Goal: Information Seeking & Learning: Learn about a topic

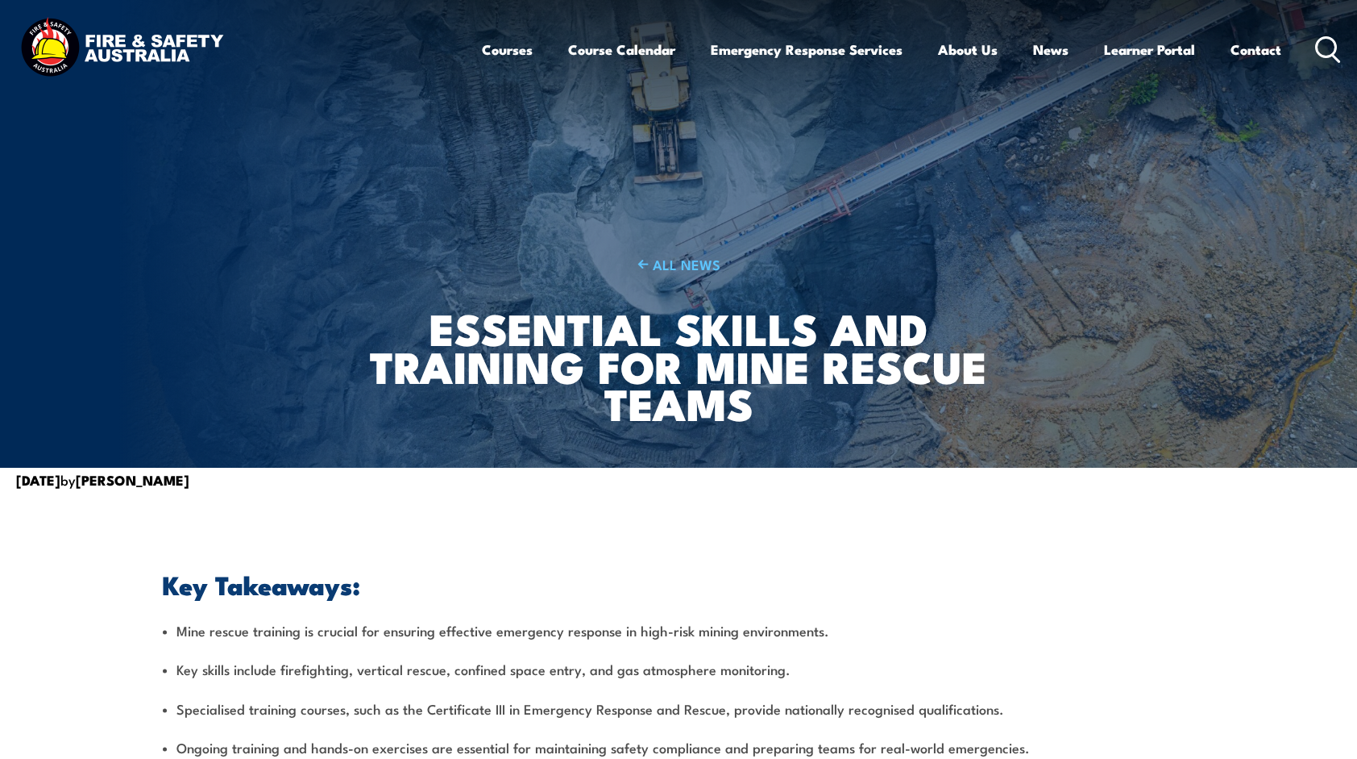
scroll to position [242, 0]
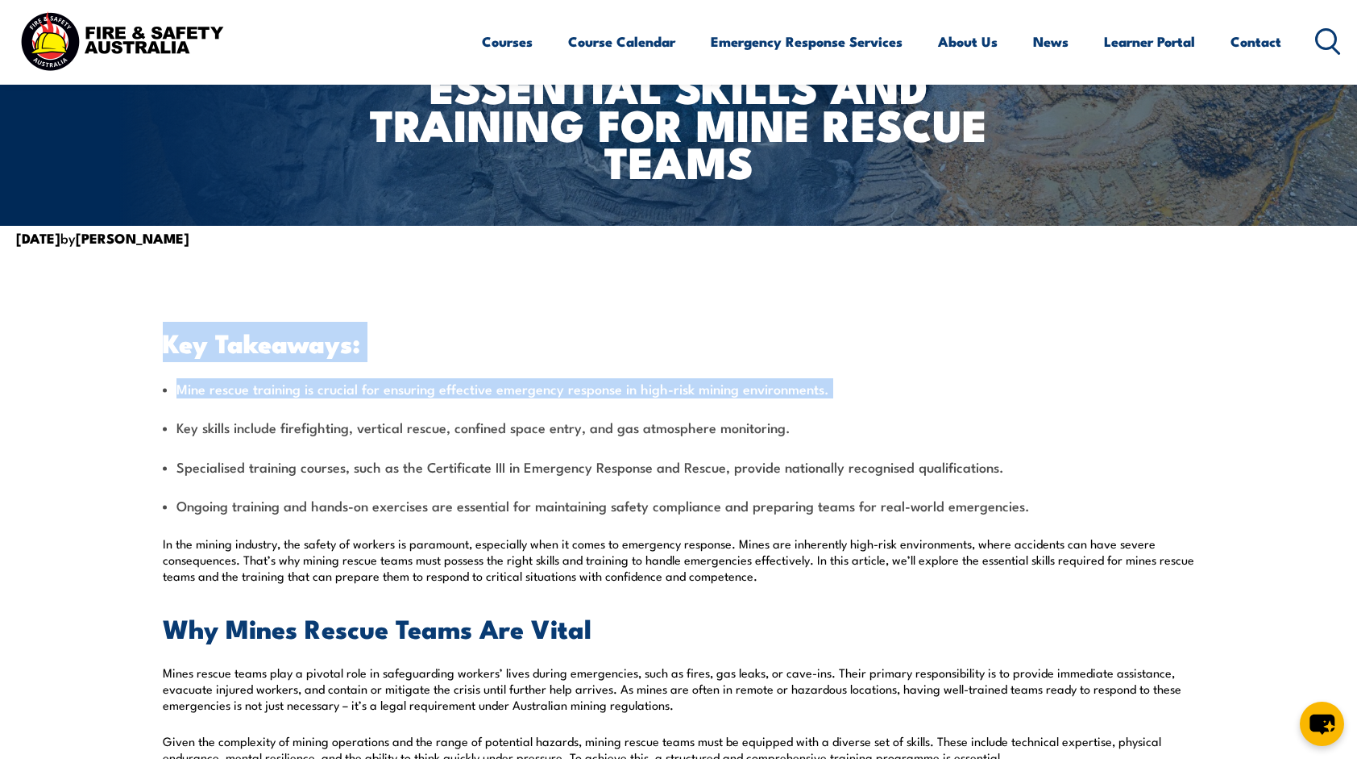
drag, startPoint x: 169, startPoint y: 339, endPoint x: 163, endPoint y: 410, distance: 72.0
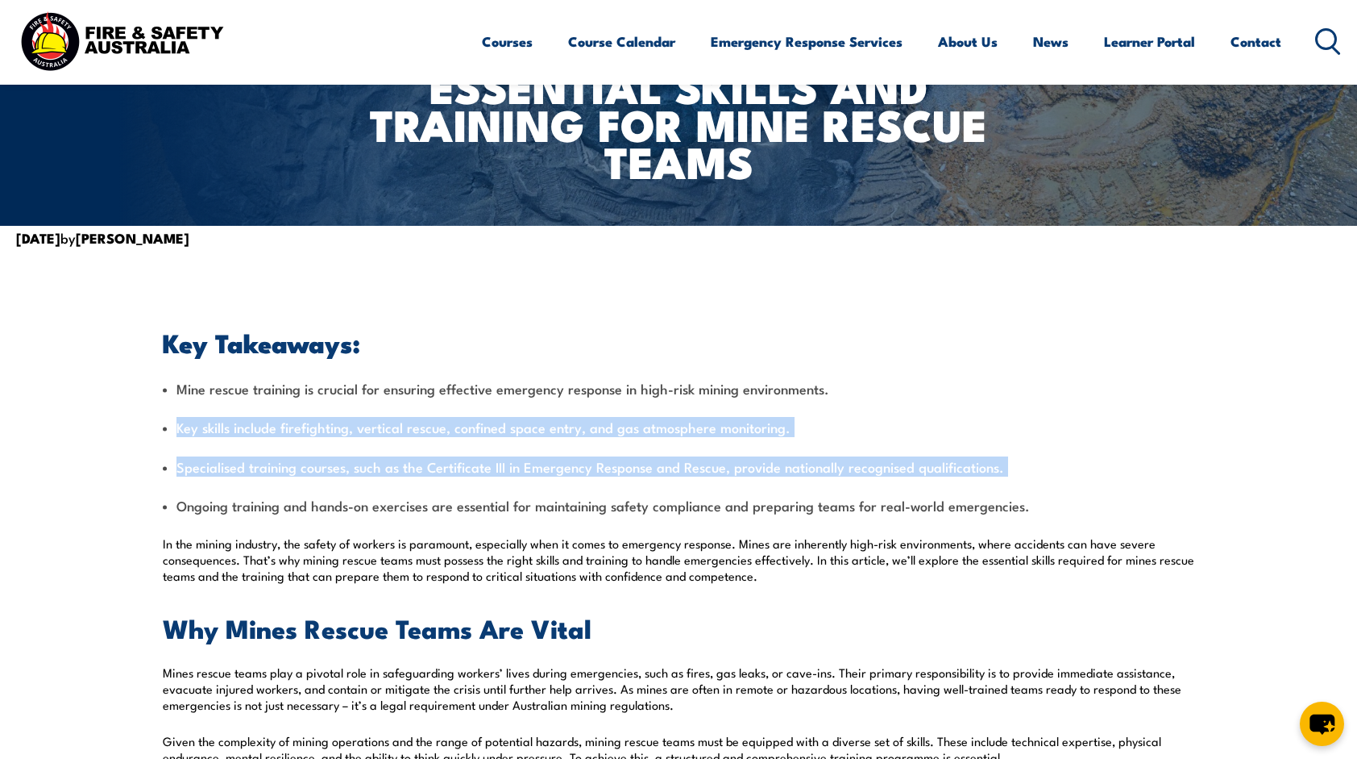
drag, startPoint x: 163, startPoint y: 410, endPoint x: 171, endPoint y: 426, distance: 17.3
click at [171, 426] on ul "Mine rescue training is crucial for ensuring effective emergency response in hi…" at bounding box center [679, 447] width 1032 height 136
drag, startPoint x: 171, startPoint y: 426, endPoint x: 173, endPoint y: 513, distance: 87.1
click at [173, 513] on li "Ongoing training and hands-on exercises are essential for maintaining safety co…" at bounding box center [679, 505] width 1032 height 19
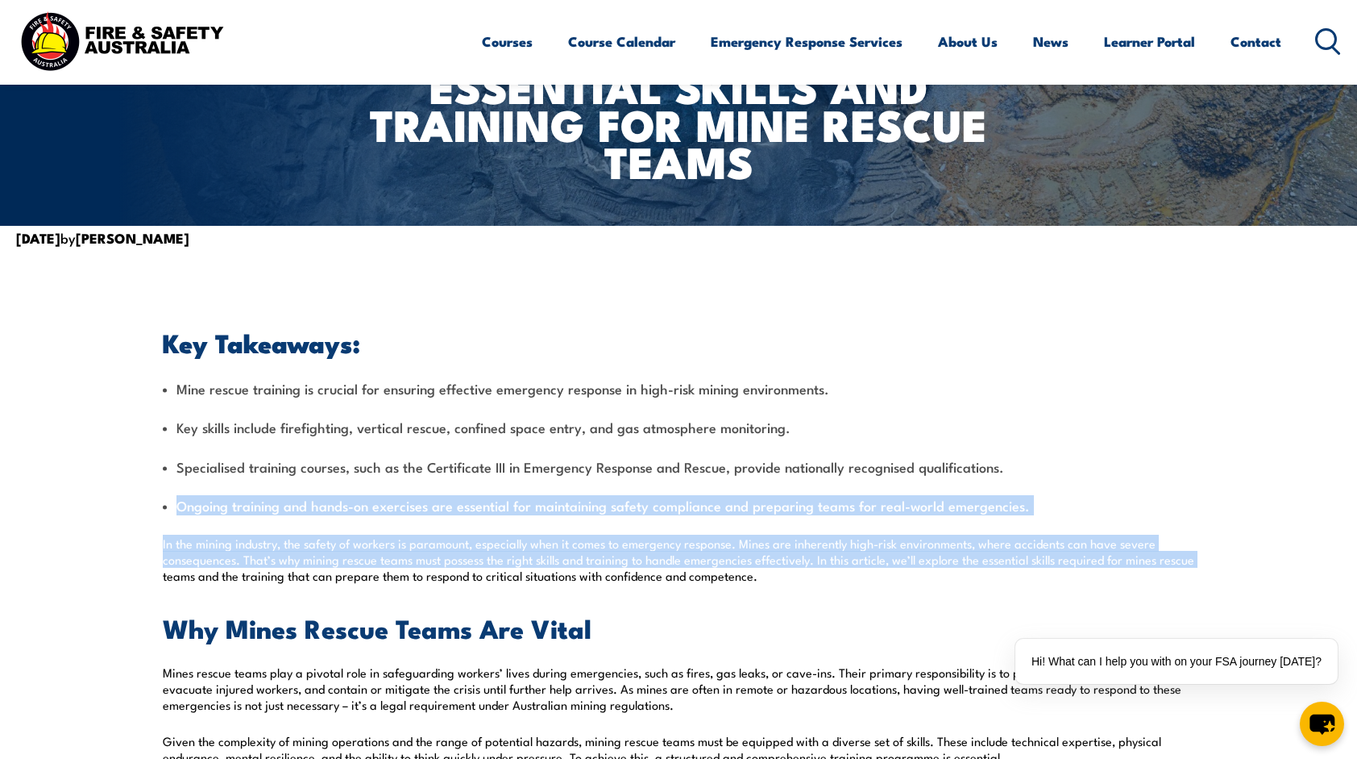
drag, startPoint x: 176, startPoint y: 495, endPoint x: 160, endPoint y: 574, distance: 80.5
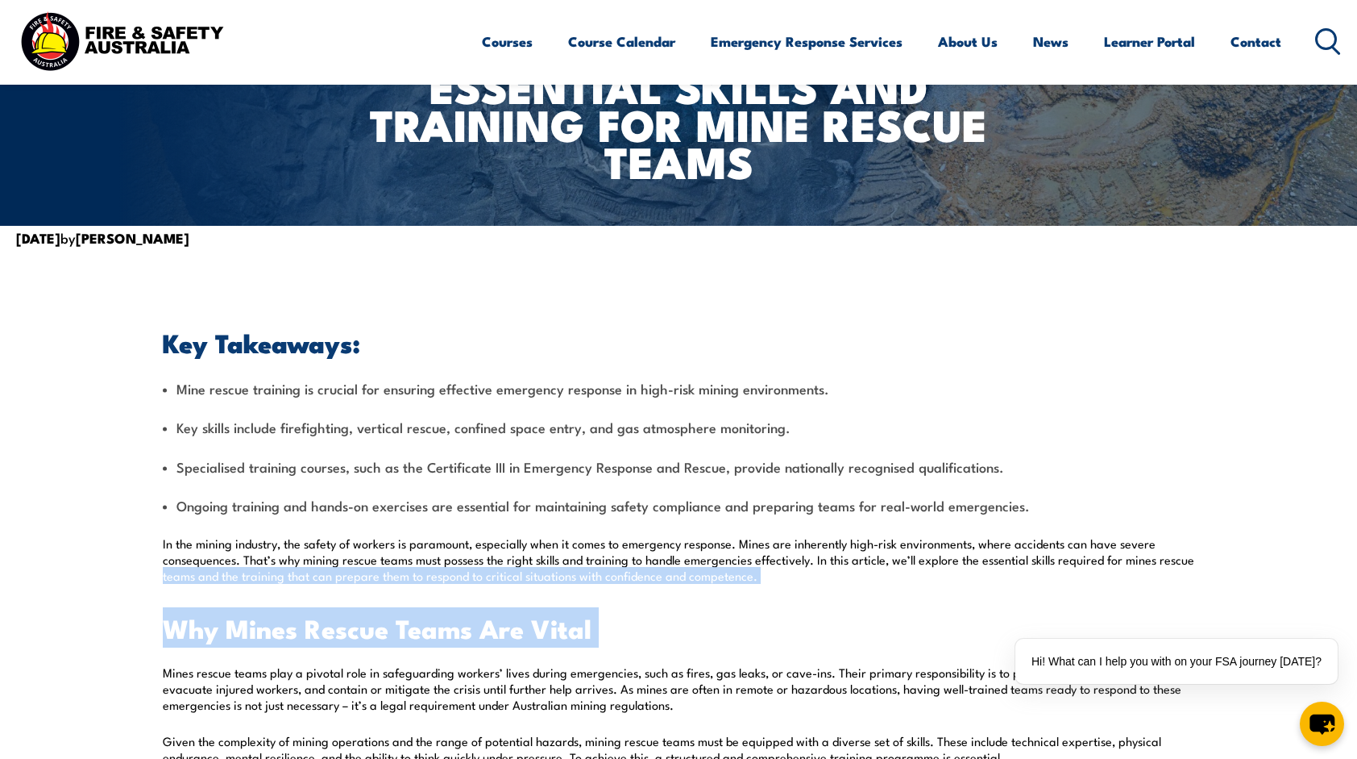
drag, startPoint x: 160, startPoint y: 574, endPoint x: 167, endPoint y: 666, distance: 92.1
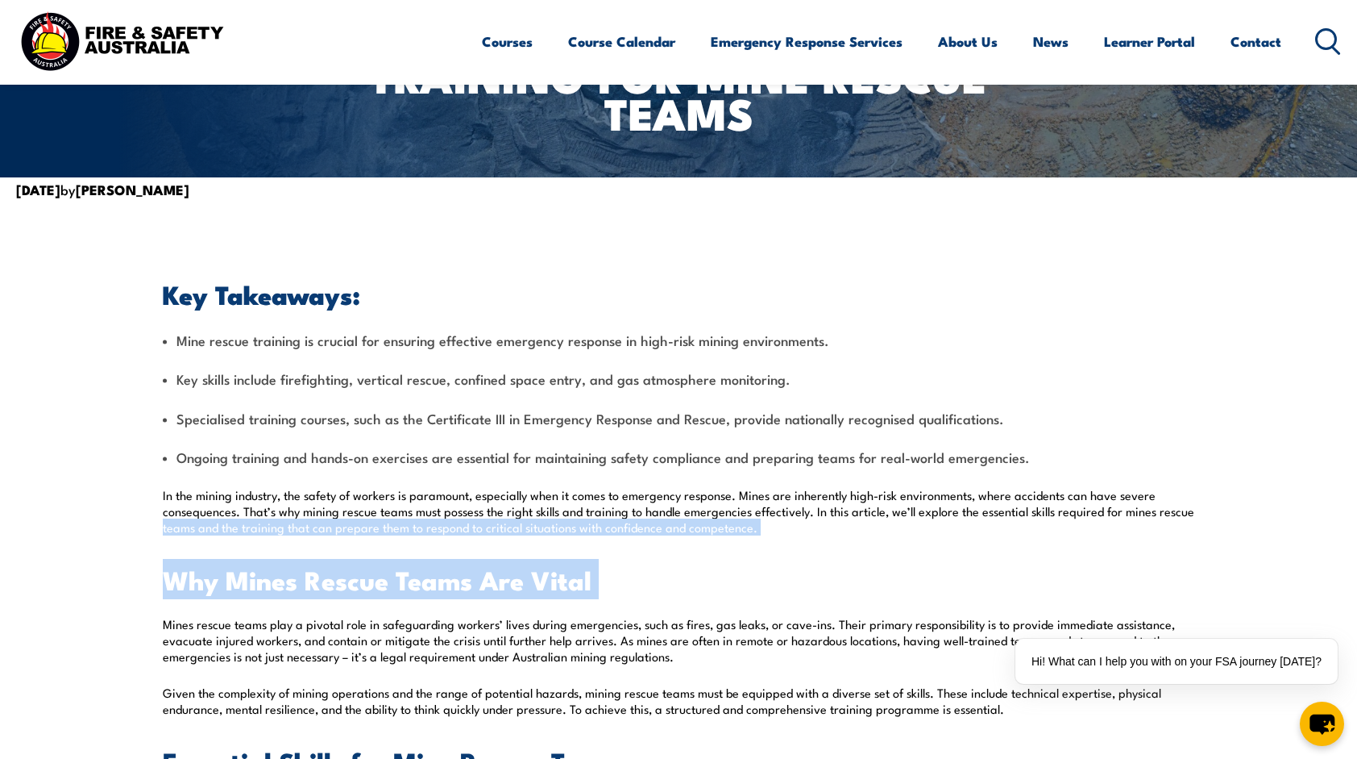
scroll to position [322, 0]
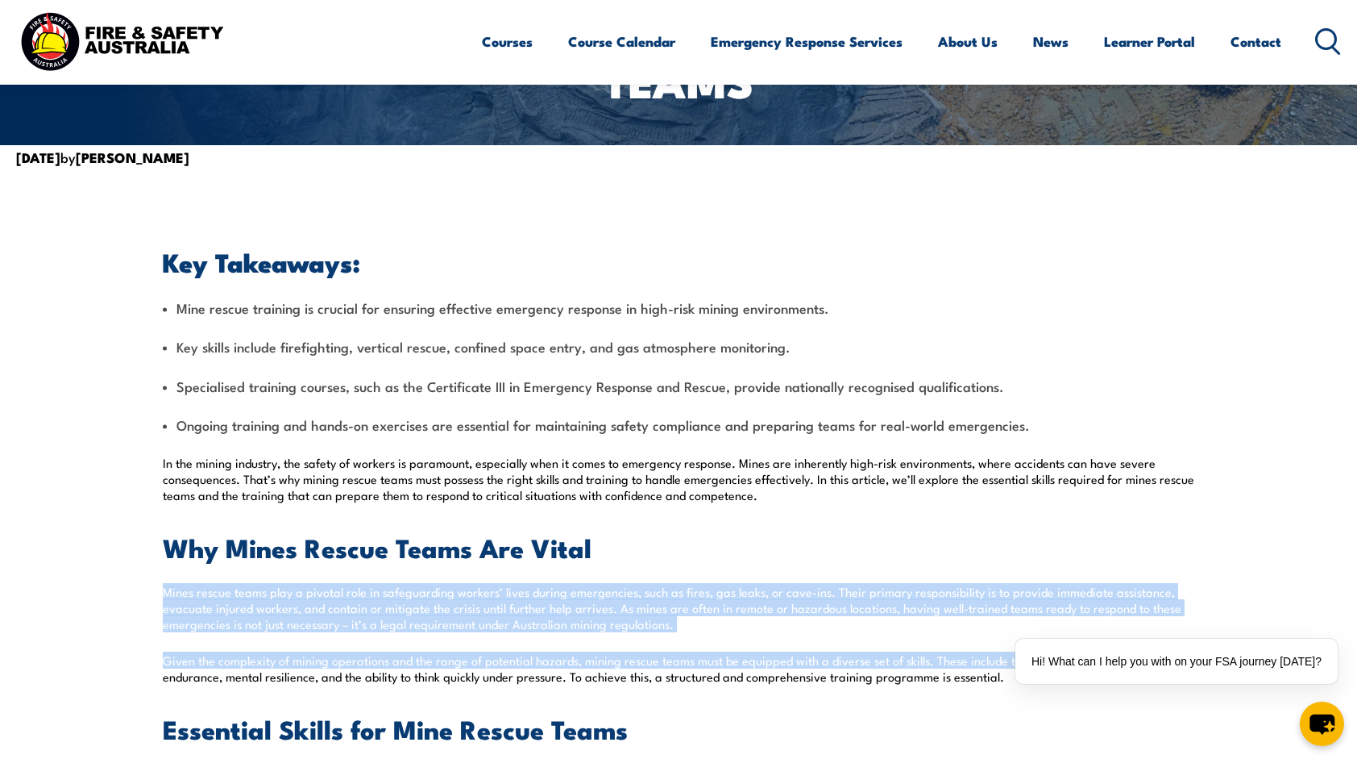
drag, startPoint x: 160, startPoint y: 679, endPoint x: 158, endPoint y: 598, distance: 80.6
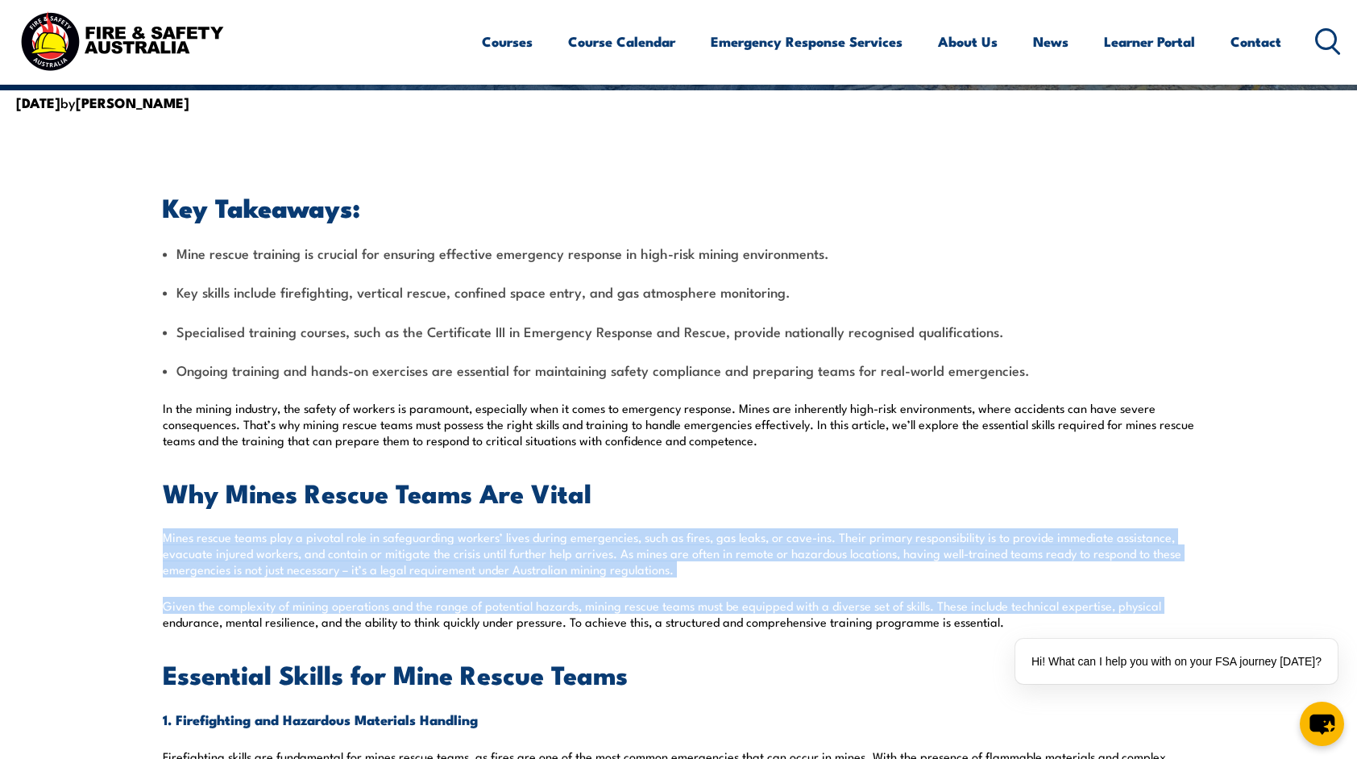
scroll to position [484, 0]
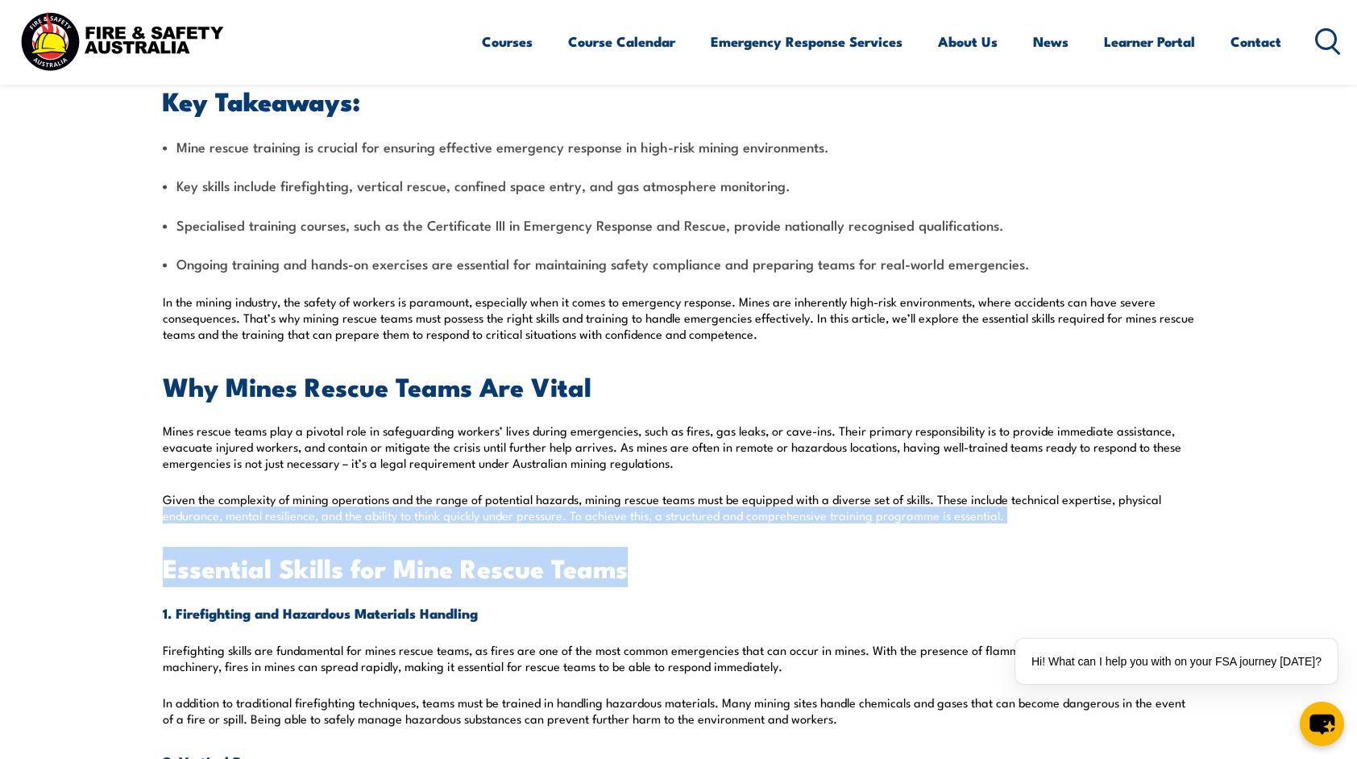
drag, startPoint x: 158, startPoint y: 598, endPoint x: 152, endPoint y: 518, distance: 80.8
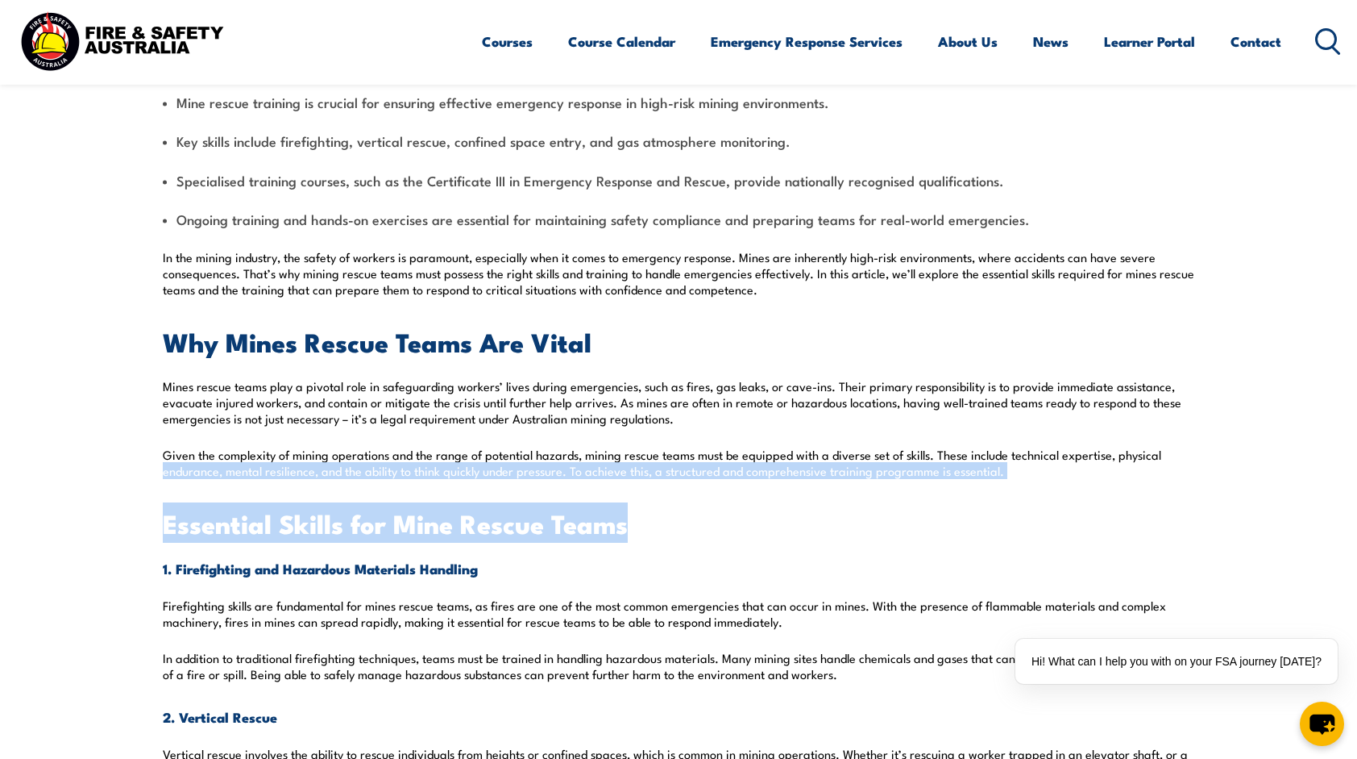
scroll to position [564, 0]
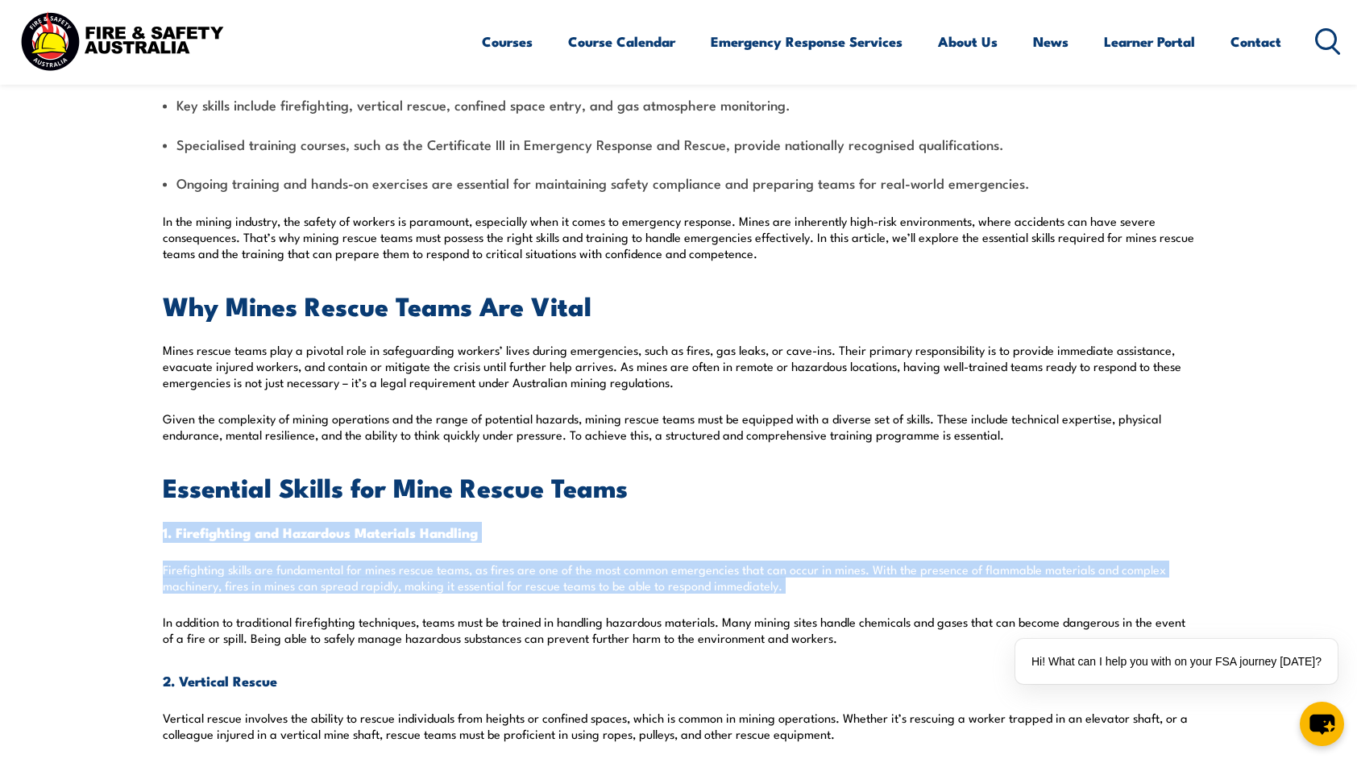
drag, startPoint x: 160, startPoint y: 530, endPoint x: 161, endPoint y: 613, distance: 83.8
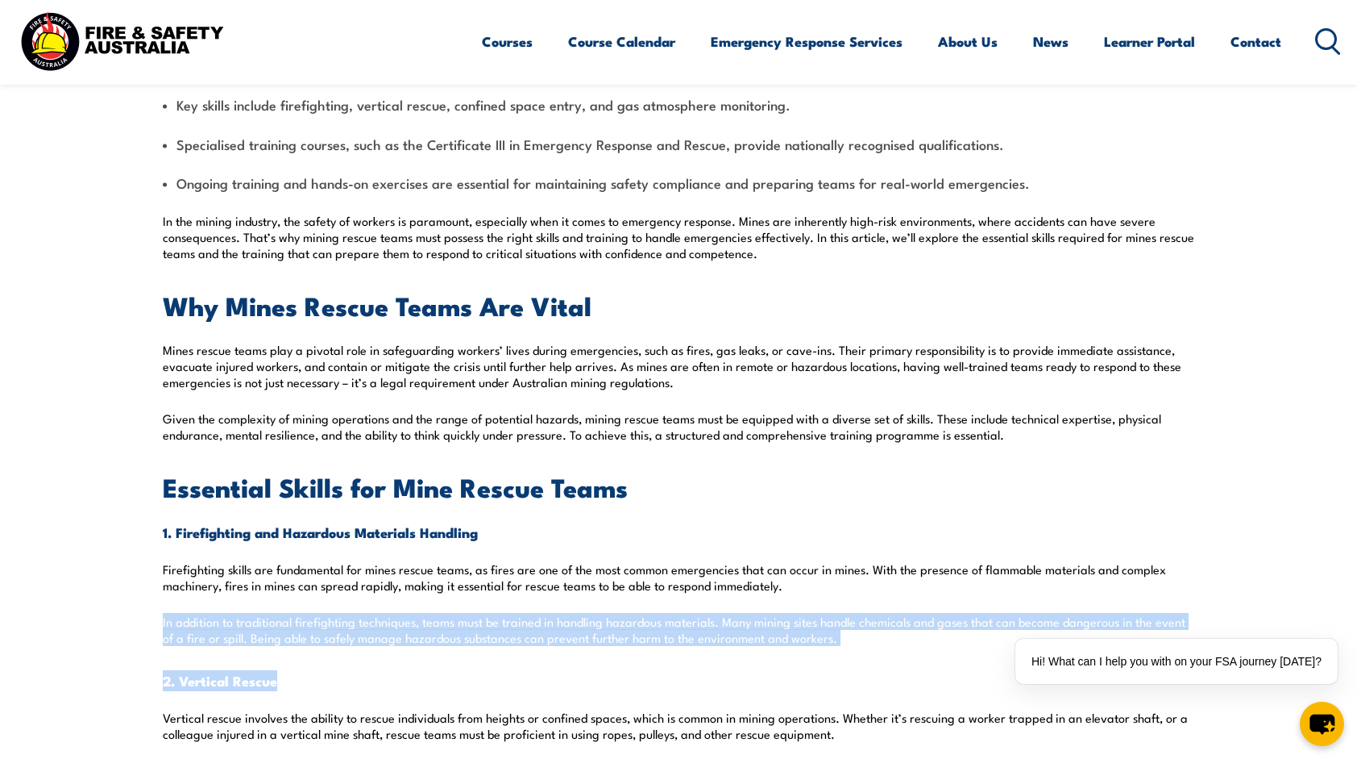
drag, startPoint x: 155, startPoint y: 616, endPoint x: 298, endPoint y: 683, distance: 158.3
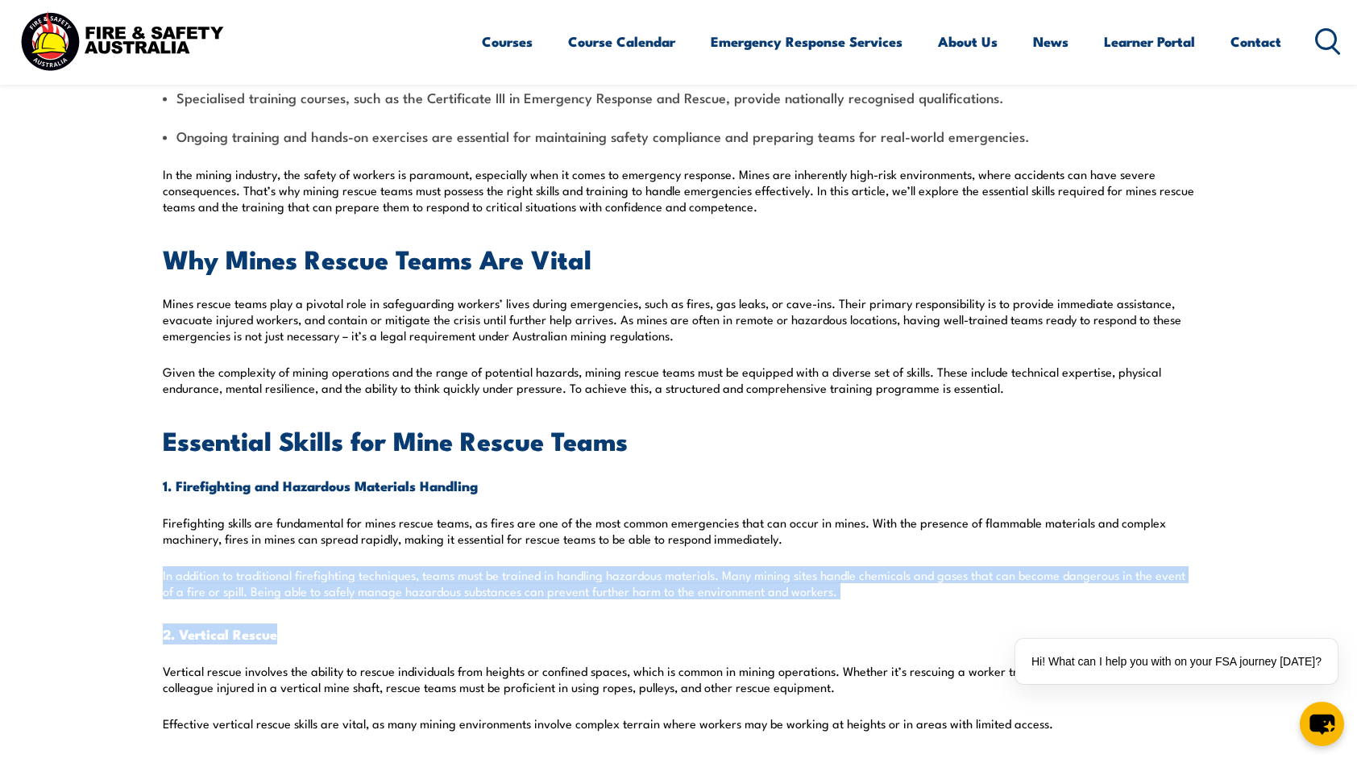
scroll to position [645, 0]
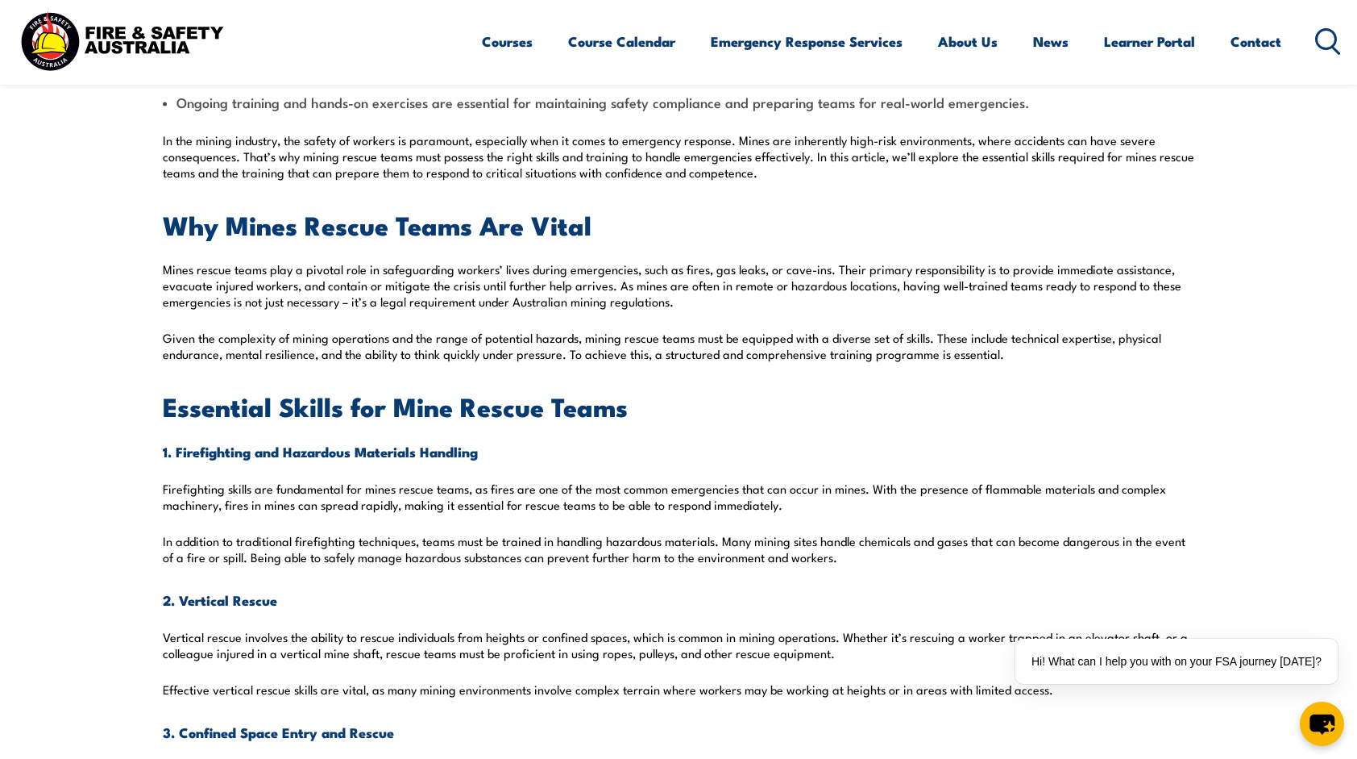
click at [350, 629] on p "Vertical rescue involves the ability to rescue individuals from heights or conf…" at bounding box center [679, 645] width 1032 height 32
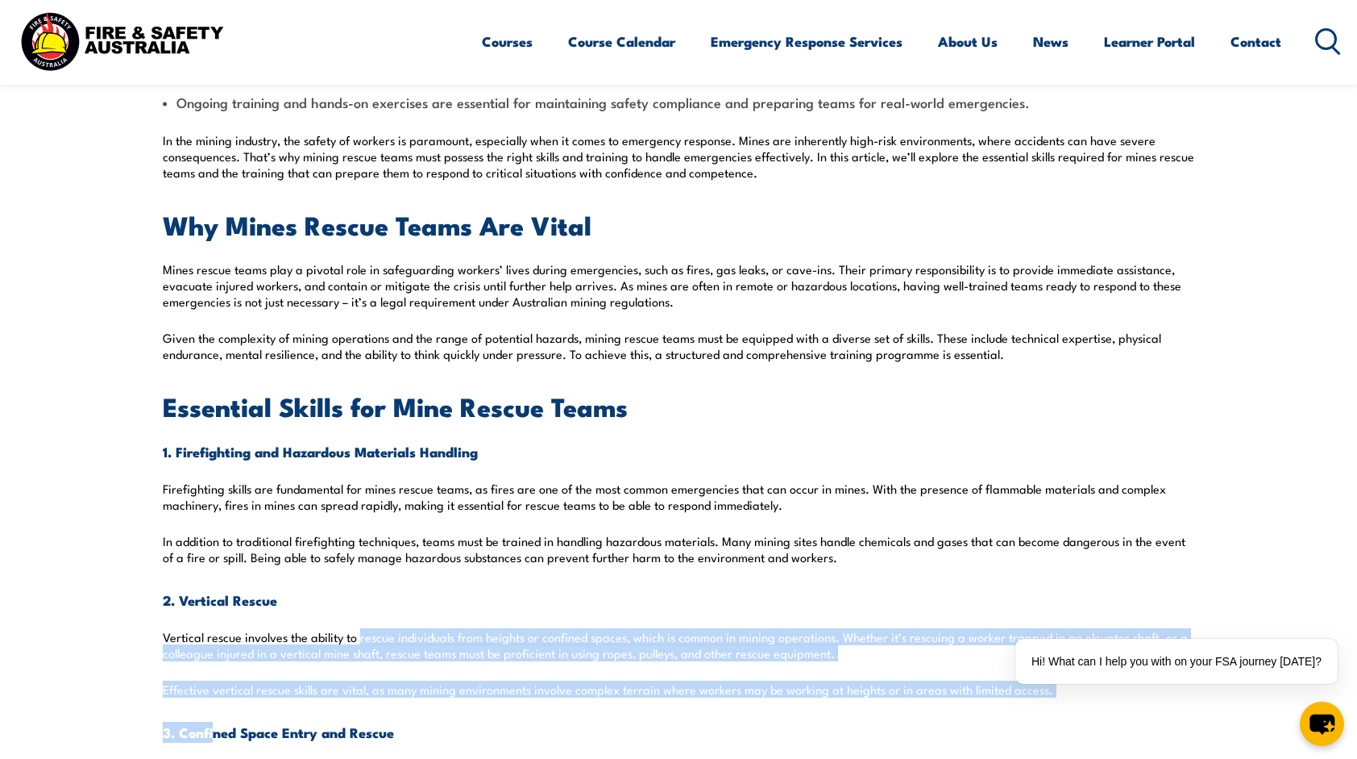
drag, startPoint x: 358, startPoint y: 613, endPoint x: 213, endPoint y: 702, distance: 170.0
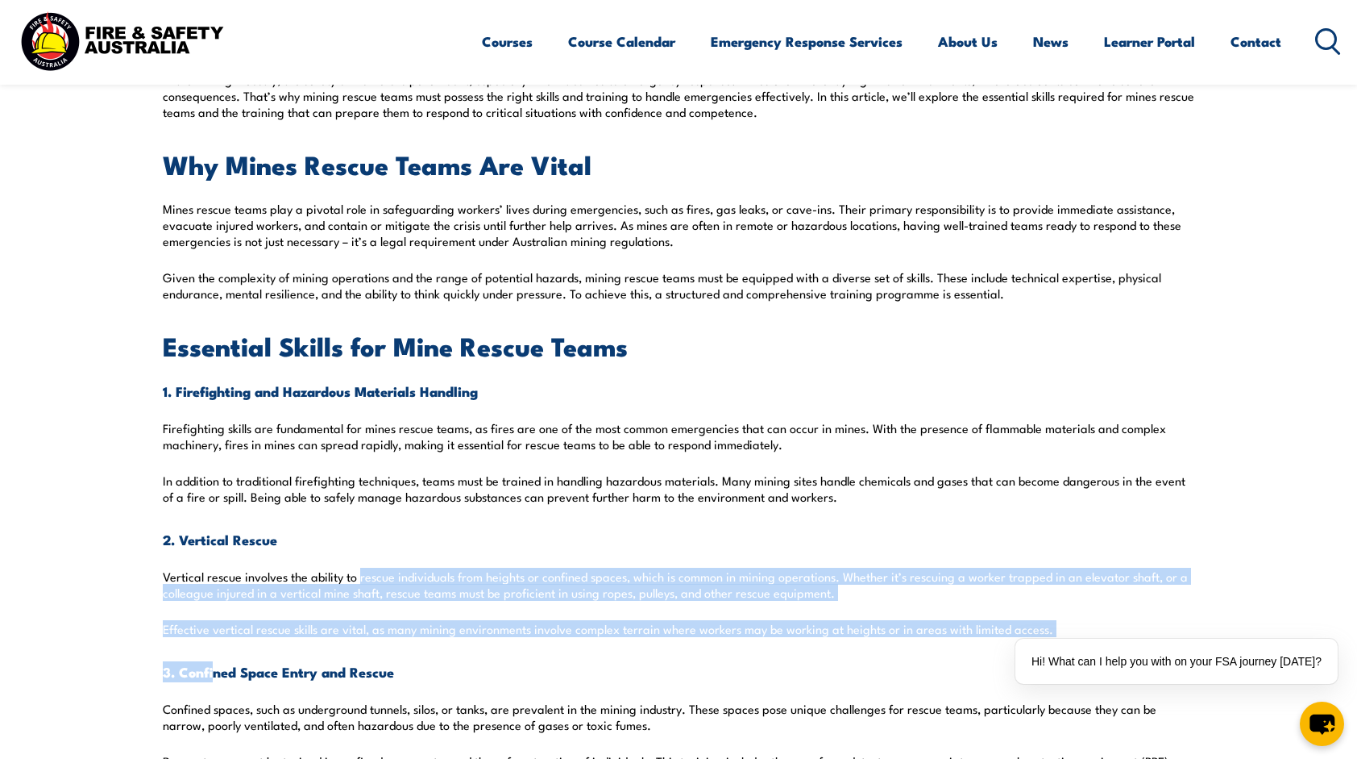
scroll to position [725, 0]
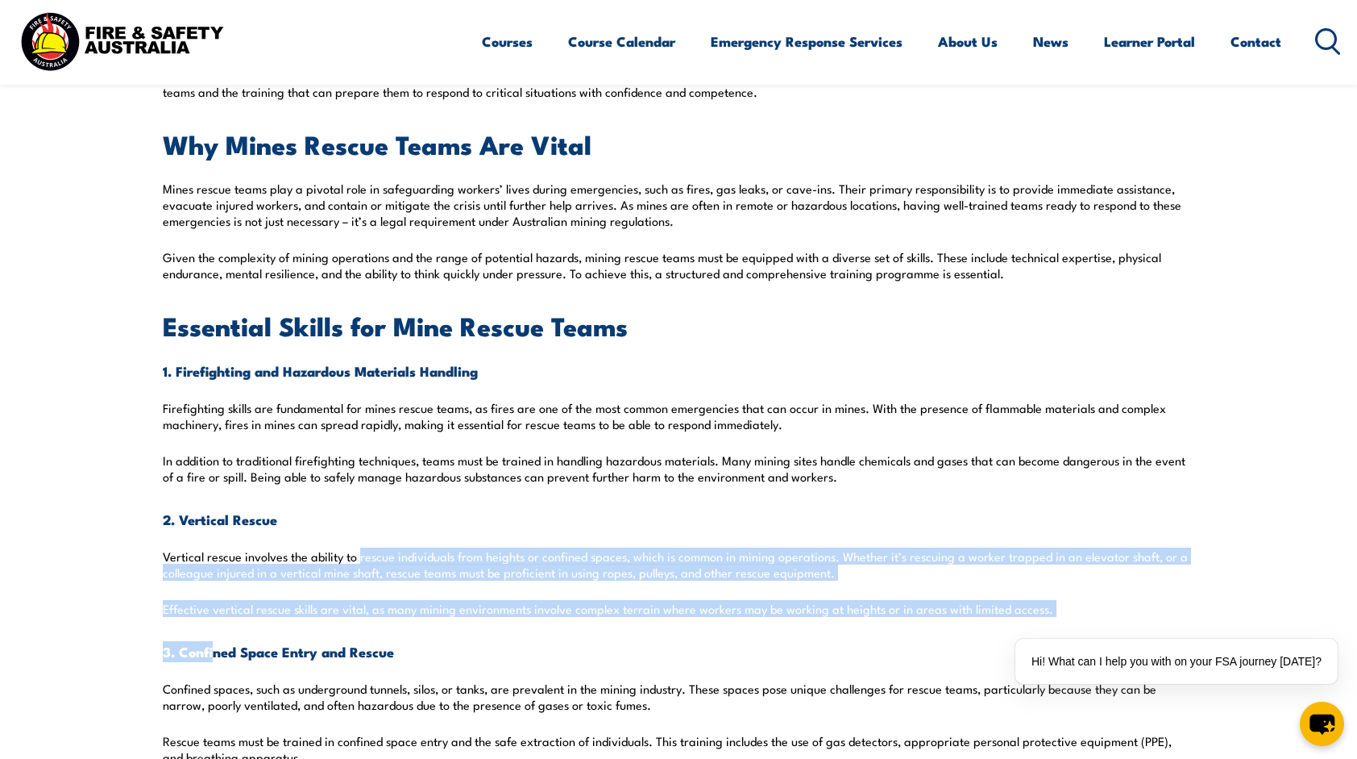
drag, startPoint x: 155, startPoint y: 626, endPoint x: 150, endPoint y: 550, distance: 76.7
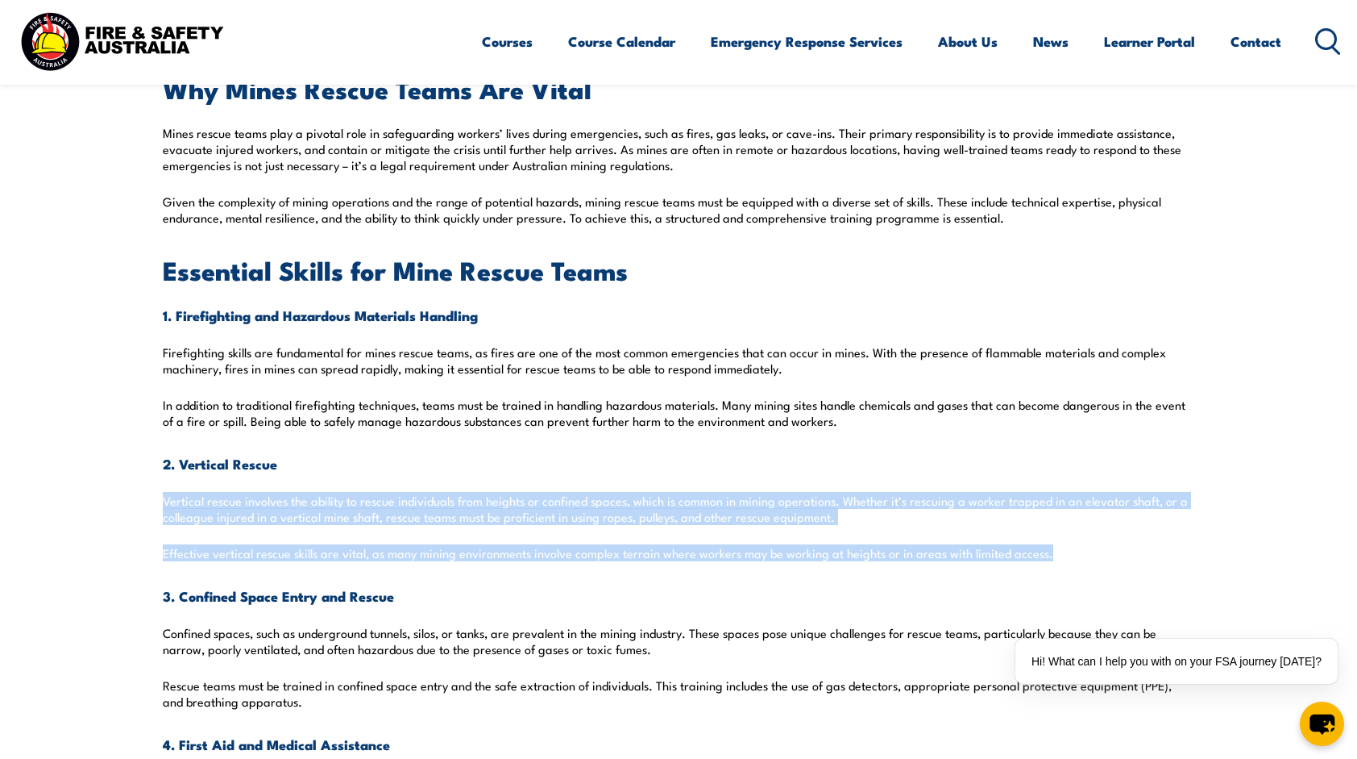
scroll to position [806, 0]
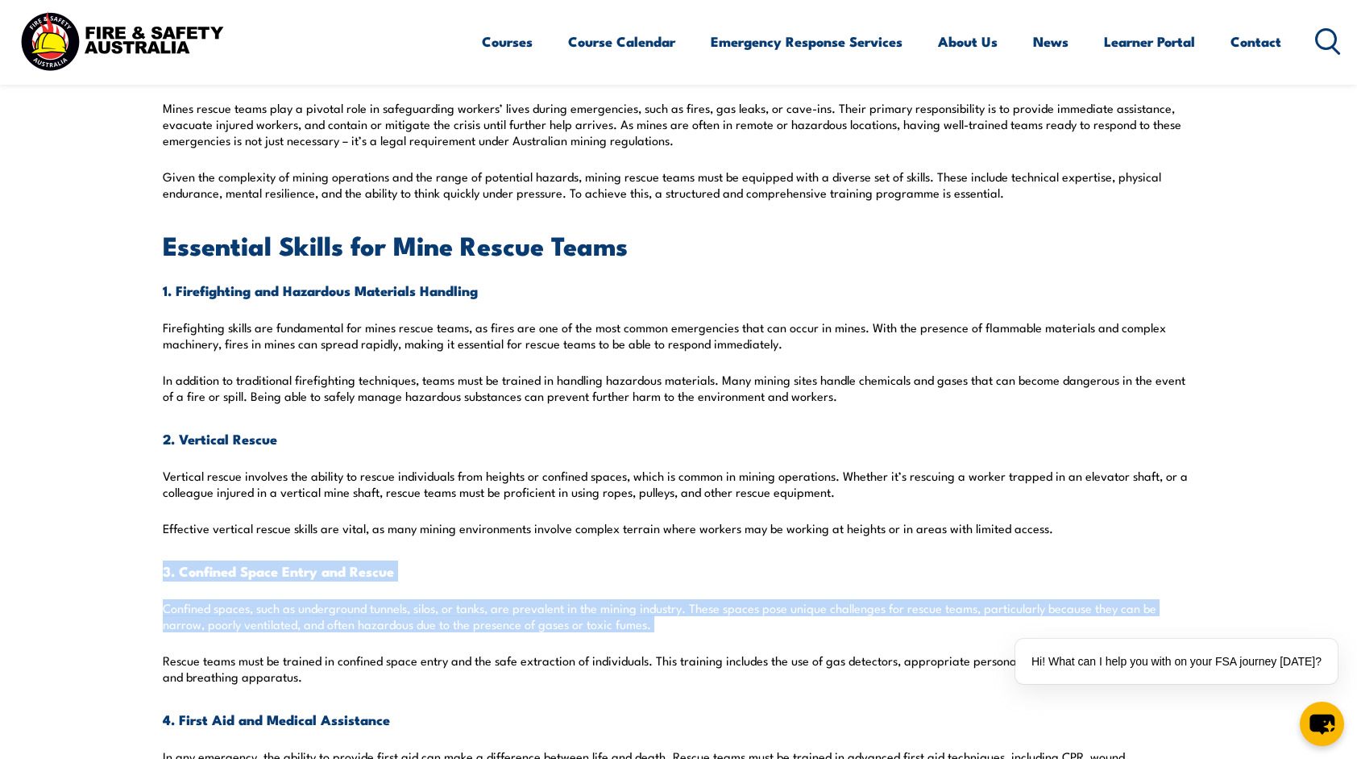
drag, startPoint x: 157, startPoint y: 578, endPoint x: 164, endPoint y: 650, distance: 72.1
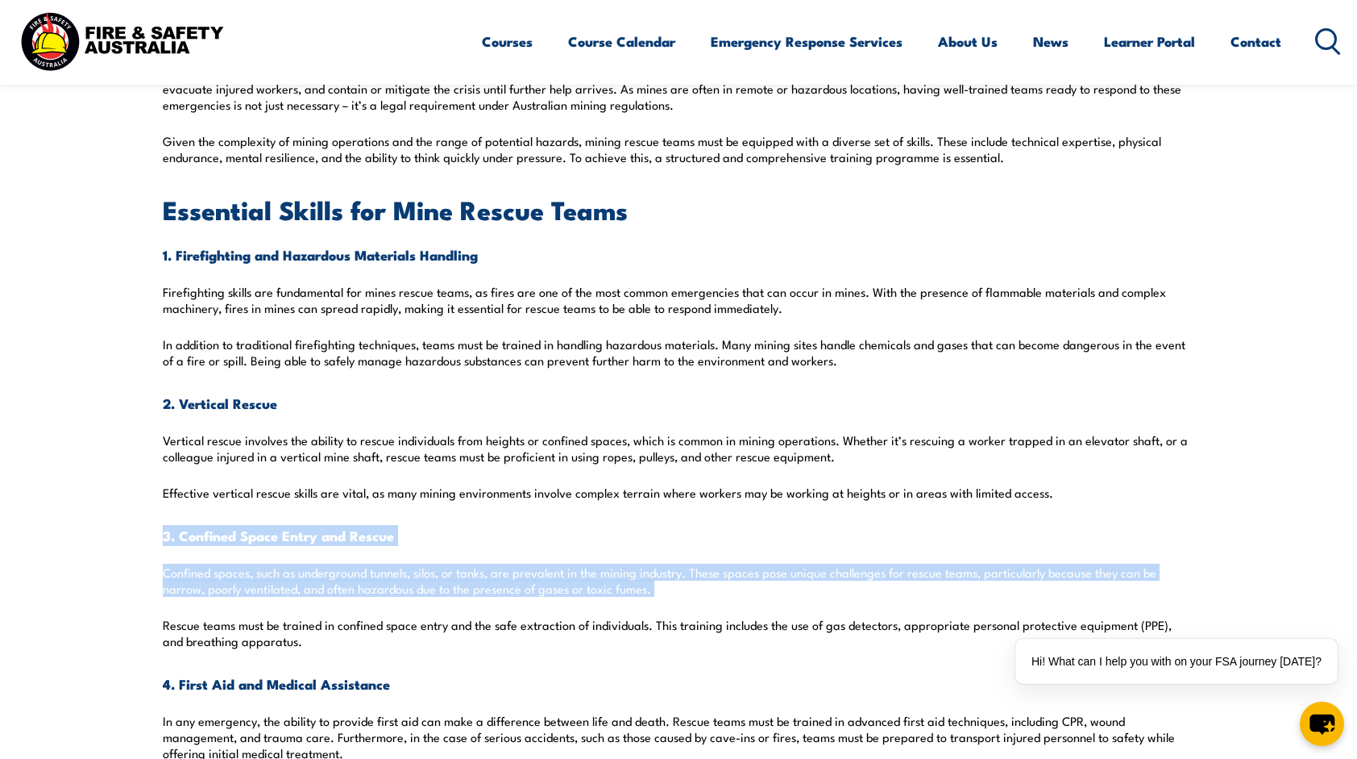
scroll to position [887, 0]
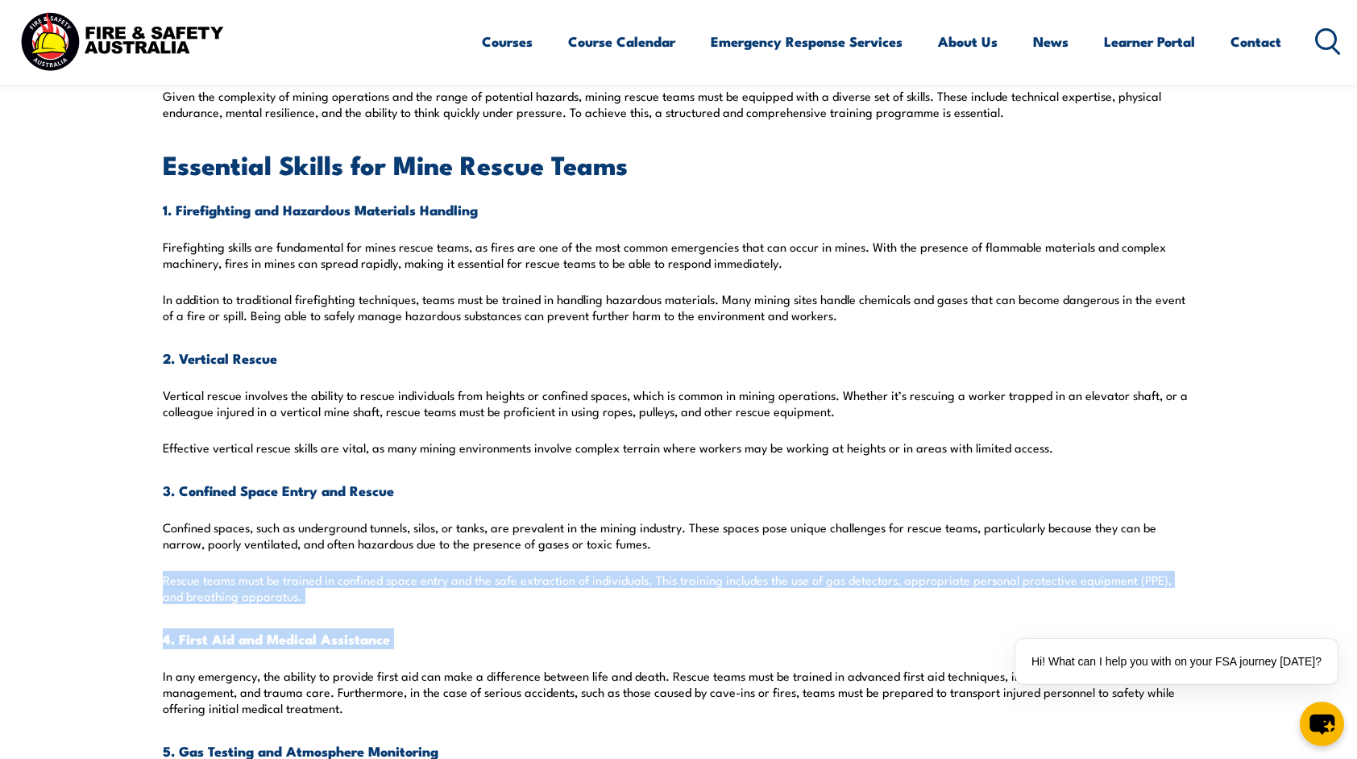
drag, startPoint x: 156, startPoint y: 660, endPoint x: 162, endPoint y: 584, distance: 76.0
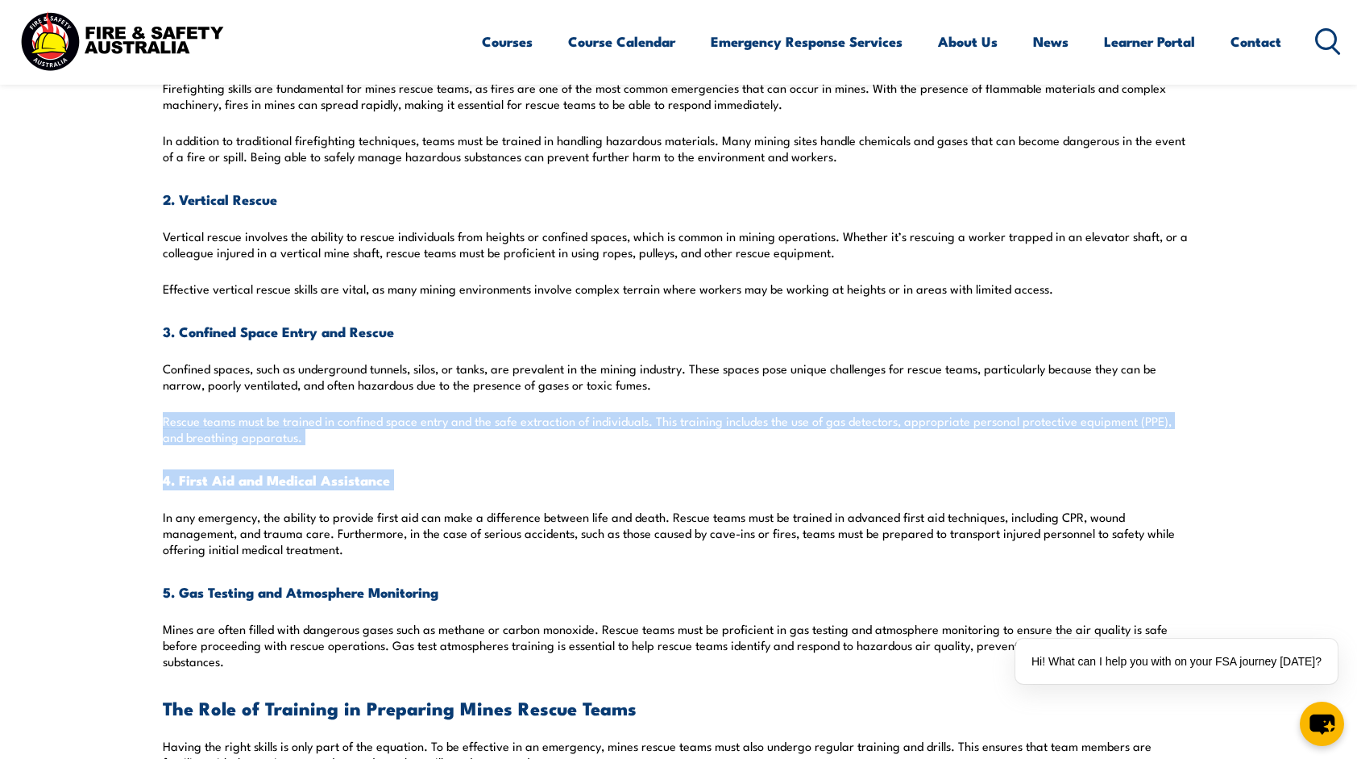
scroll to position [1048, 0]
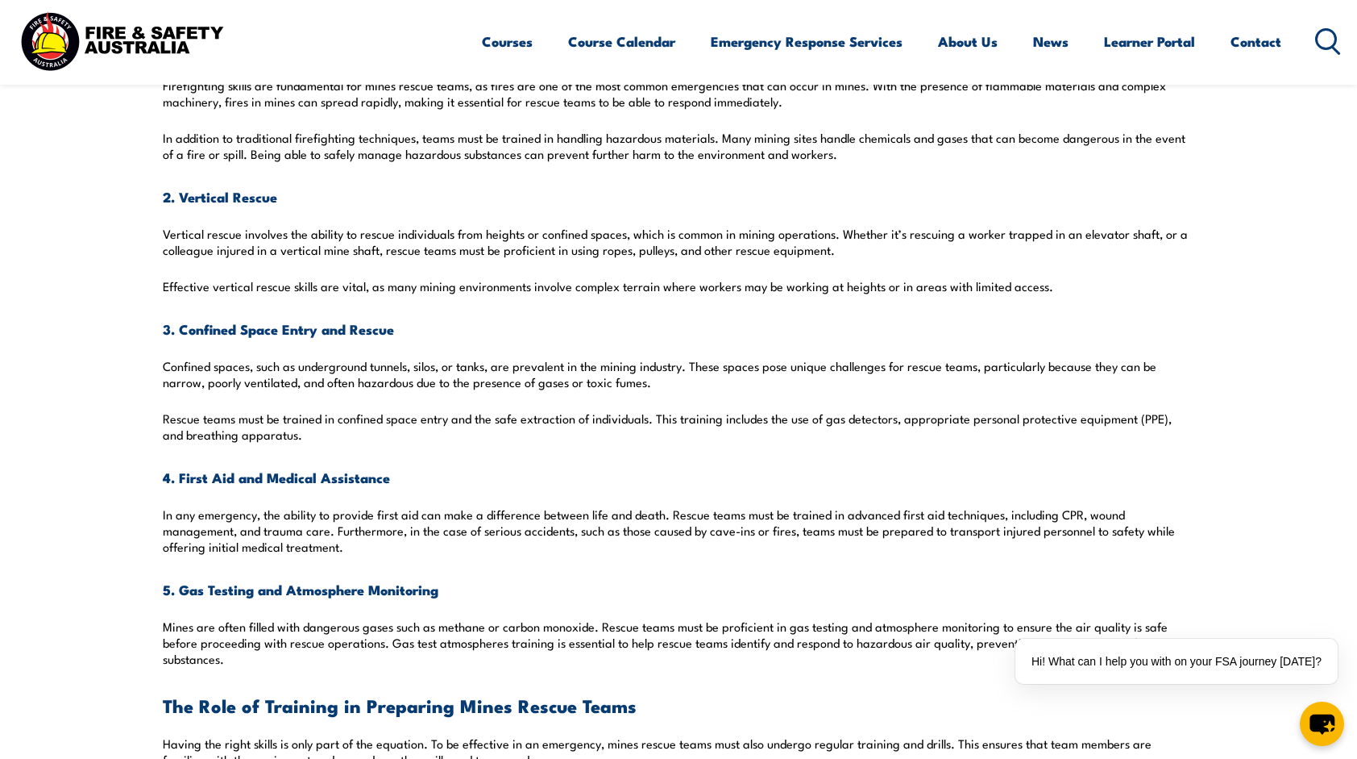
click at [162, 587] on section "Key Takeaways: Mine rescue training is crucial for ensuring effective emergency…" at bounding box center [678, 770] width 1357 height 2653
